Goal: Navigation & Orientation: Find specific page/section

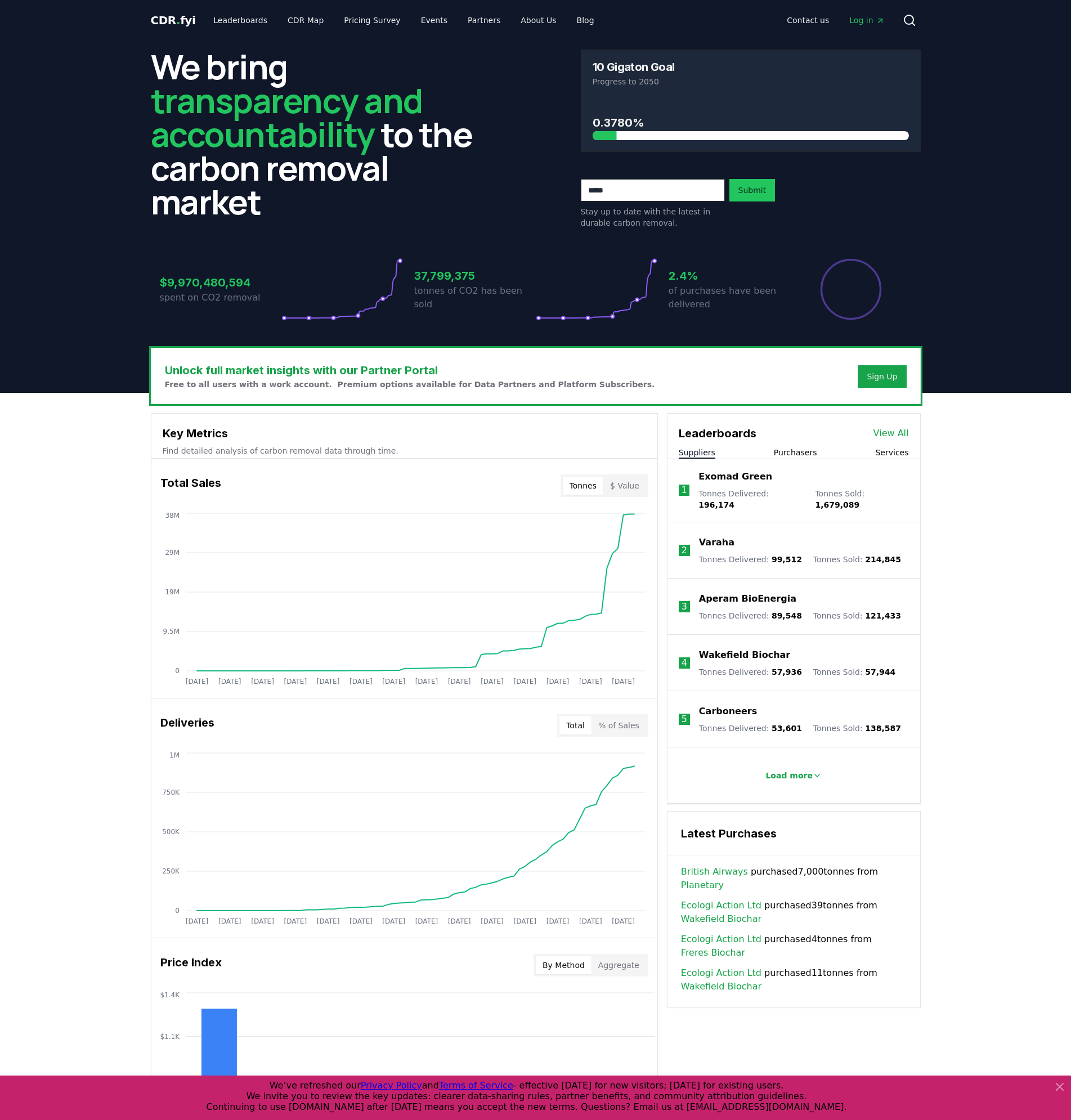
click at [971, 683] on div "Unlock full market insights with our Partner Portal Free to all users with a wo…" at bounding box center [535, 843] width 1071 height 901
